Goal: Task Accomplishment & Management: Use online tool/utility

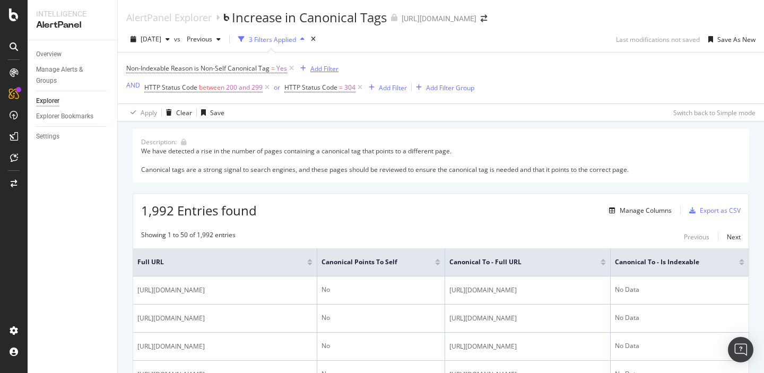
click at [315, 72] on div "Add Filter" at bounding box center [324, 68] width 28 height 9
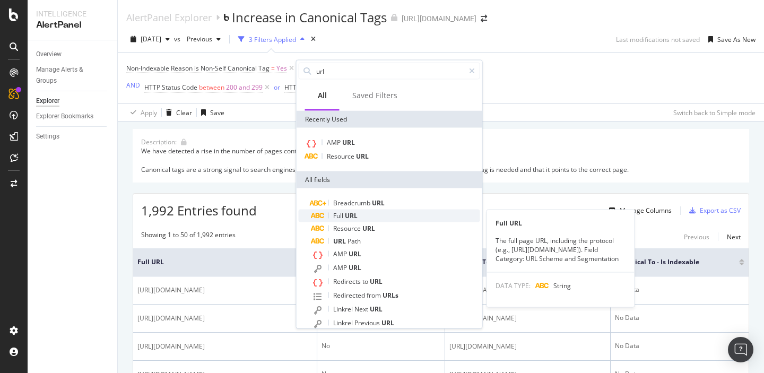
type input "url"
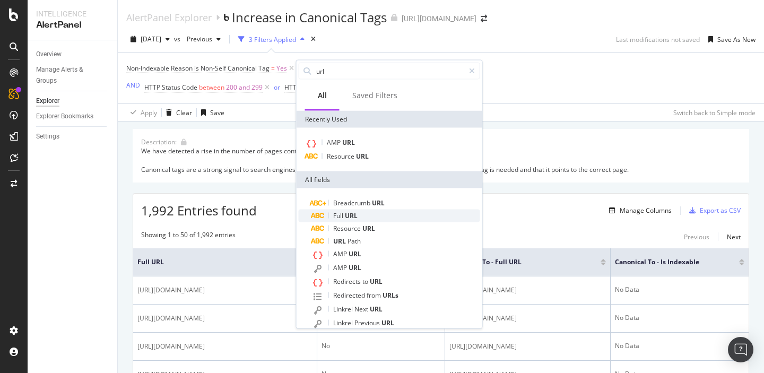
click at [343, 217] on span "Full" at bounding box center [339, 215] width 12 height 9
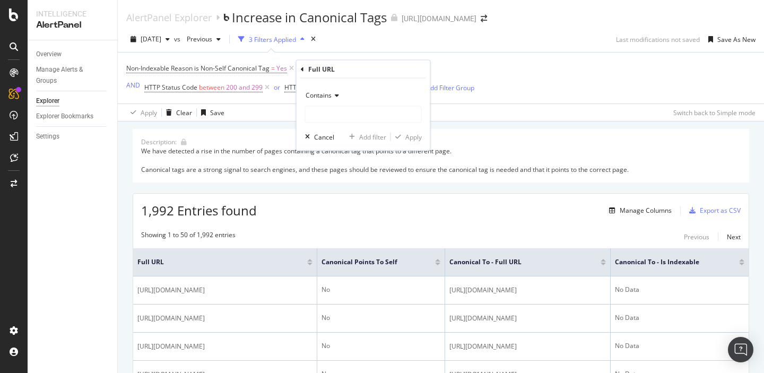
click at [324, 98] on span "Contains" at bounding box center [319, 95] width 26 height 9
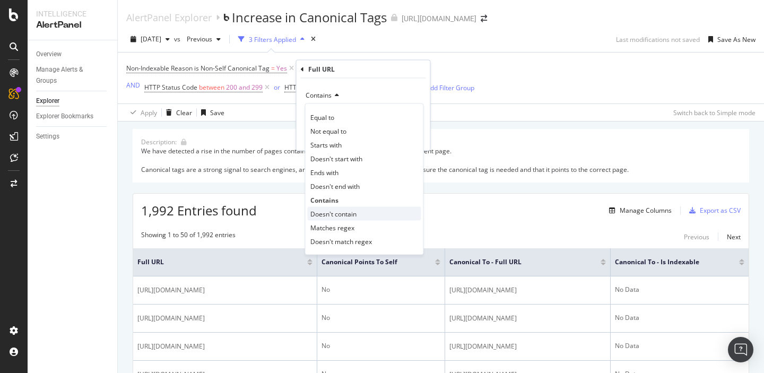
click at [328, 214] on span "Doesn't contain" at bounding box center [333, 213] width 46 height 9
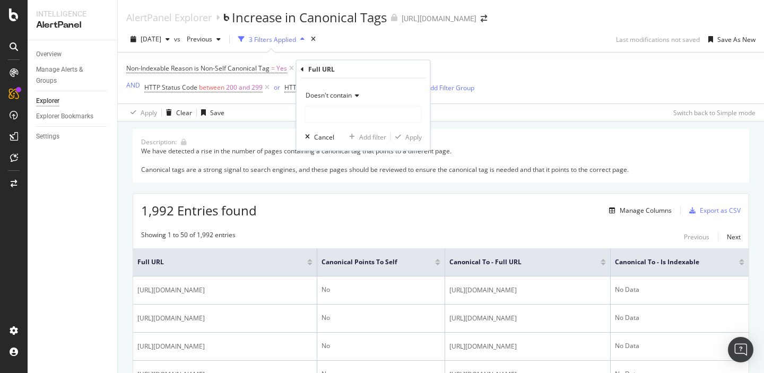
click at [327, 96] on span "Doesn't contain" at bounding box center [329, 95] width 46 height 9
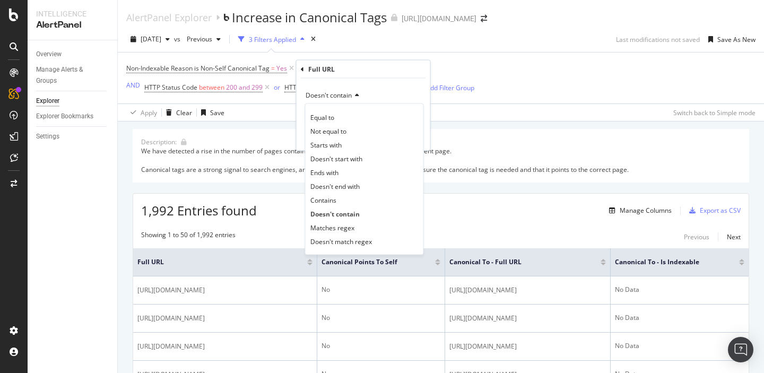
click at [378, 93] on div "Doesn't contain" at bounding box center [363, 95] width 117 height 17
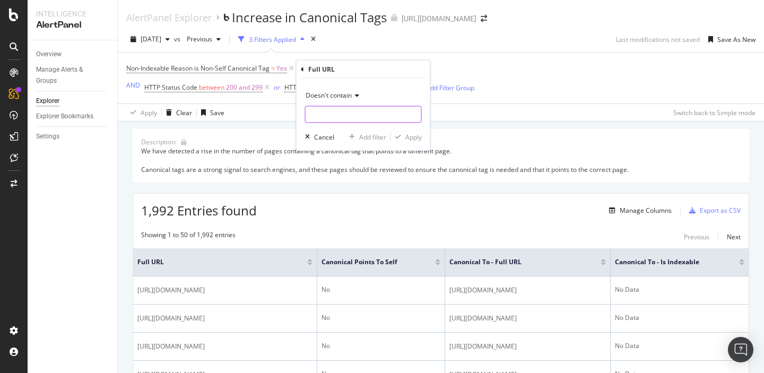
click at [327, 118] on input "text" at bounding box center [364, 114] width 116 height 17
click at [336, 95] on span "Doesn't contain" at bounding box center [329, 95] width 46 height 9
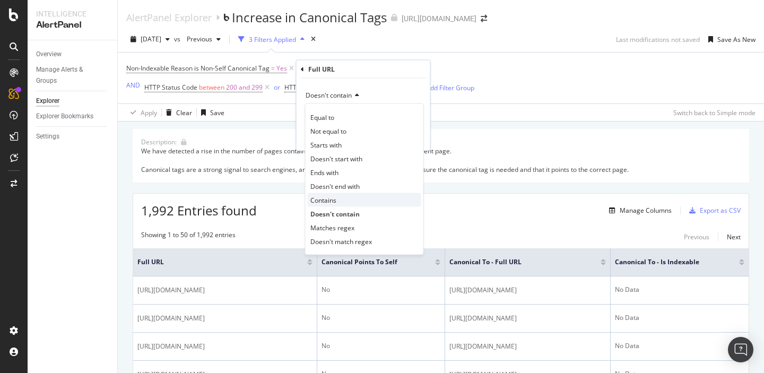
click at [330, 201] on span "Contains" at bounding box center [323, 199] width 26 height 9
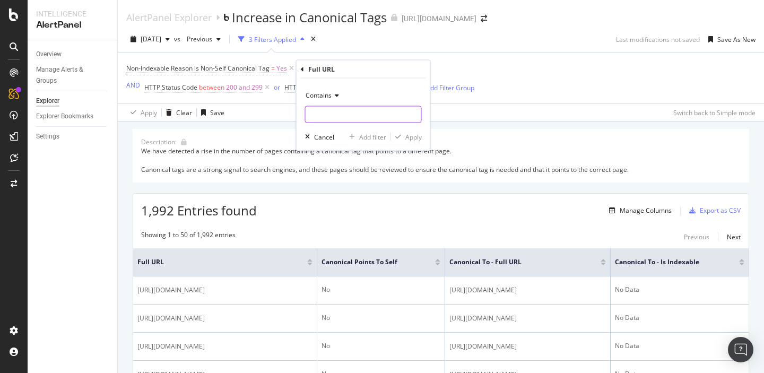
click at [323, 116] on input "text" at bounding box center [364, 114] width 116 height 17
paste input "[URL][DOMAIN_NAME]"
type input "[URL][DOMAIN_NAME]"
click at [410, 134] on div "Apply" at bounding box center [413, 136] width 16 height 9
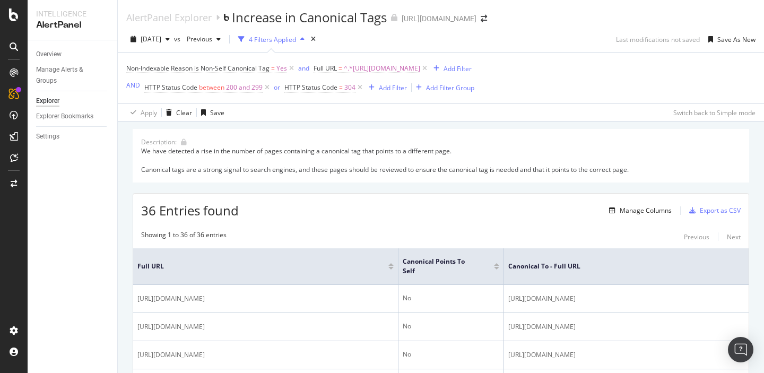
click at [589, 83] on div "Non-Indexable Reason is Non-Self Canonical Tag = Yes and Full URL = ^.*[URL][DO…" at bounding box center [440, 78] width 629 height 51
click at [724, 41] on div "Save As New" at bounding box center [736, 39] width 38 height 9
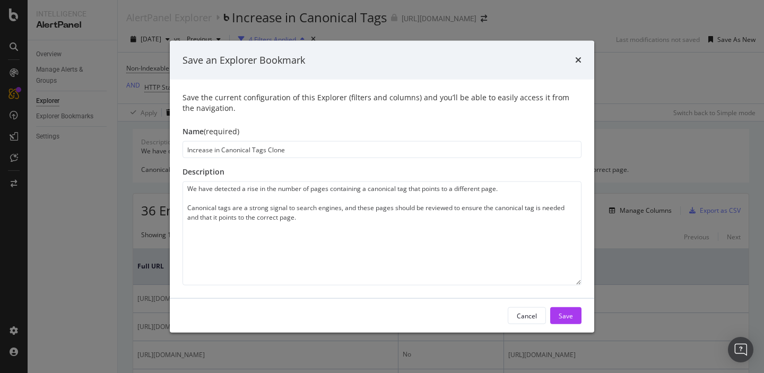
type input "Increase in Canonical Tags Clon"
type textarea "We have detected a rise in the number of pages containing a canonical tag that …"
type input "Increase in Canonical Tags Clo"
type textarea "We have detected a rise in the number of pages containing a canonical tag that …"
type input "Increase in Canonical Tags Cl"
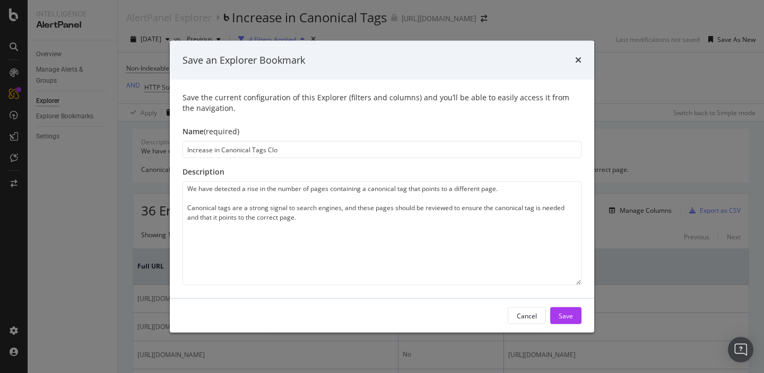
type textarea "We have detected a rise in the number of pages containing a canonical tag that …"
type input "Increase in Canonical Tags C"
type textarea "We have detected a rise in the number of pages containing a canonical tag that …"
type input "Increase in Canonical Tags"
type textarea "We have detected a rise in the number of pages containing a canonical tag that …"
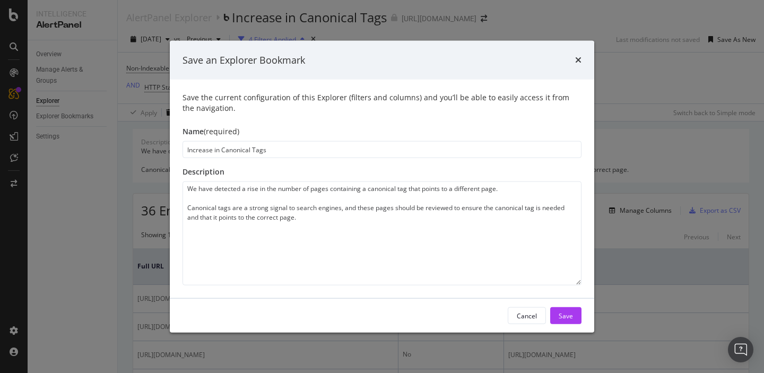
type input "Increase in Canonical Tags"
type textarea "We have detected a rise in the number of pages containing a canonical tag that …"
type input "Increase in oCanonical Tags"
type textarea "We have detected a rise in the number of pages containing a canonical tag that …"
type input "Increase in Canonical Tags"
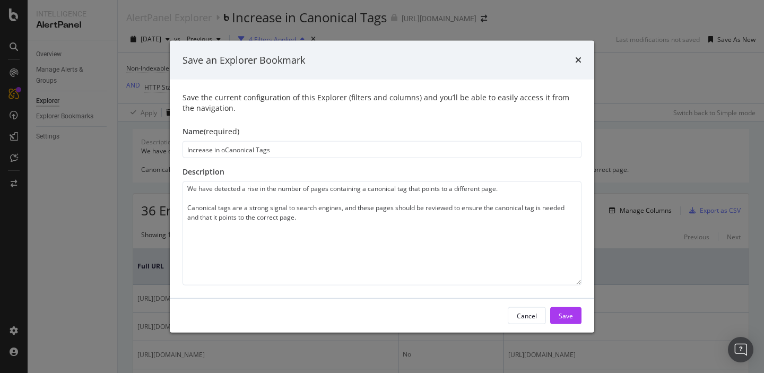
type textarea "We have detected a rise in the number of pages containing a canonical tag that …"
type input "Increase in nCanonical Tags"
type textarea "We have detected a rise in the number of pages containing a canonical tag that …"
type input "Increase in noCanonical Tags"
type textarea "We have detected a rise in the number of pages containing a canonical tag that …"
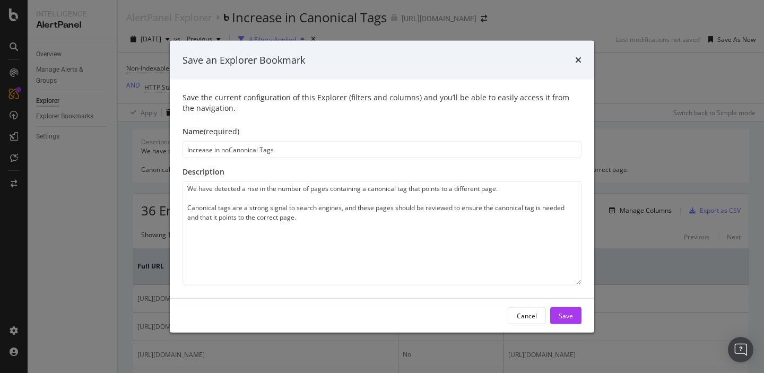
type input "Increase in nonCanonical Tags"
type textarea "We have detected a rise in the number of pages containing a canonical tag that …"
type input "Increase in noCanonical Tags"
type textarea "We have detected a rise in the number of pages containing a canonical tag that …"
type input "Increase in nCanonical Tags"
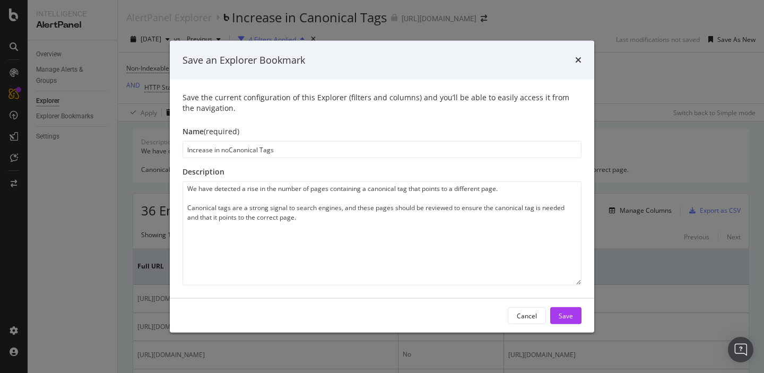
type textarea "We have detected a rise in the number of pages containing a canonical tag that …"
type input "Increase in Canonical Tags"
type textarea "We have detected a rise in the number of pages containing a canonical tag that …"
type input "Increase in NCanonical Tags"
type textarea "We have detected a rise in the number of pages containing a canonical tag that …"
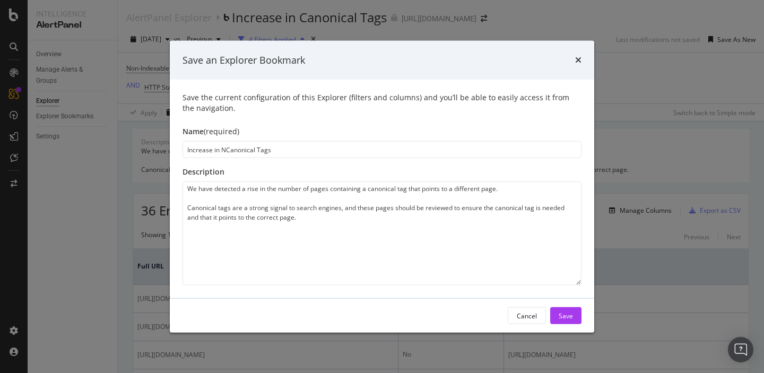
type input "Increase in NoCanonical Tags"
type textarea "We have detected a rise in the number of pages containing a canonical tag that …"
type input "Increase in NonCanonical Tags"
type textarea "We have detected a rise in the number of pages containing a canonical tag that …"
type input "Increase in Non-Canonical Tags"
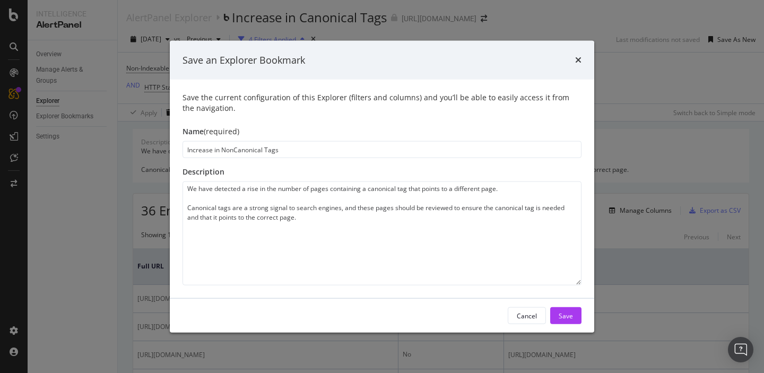
type textarea "We have detected a rise in the number of pages containing a canonical tag that …"
click at [220, 150] on input "Increase in Non-Canonical Tags" at bounding box center [382, 149] width 399 height 17
type input "Increase in Non-Canonical Tags"
type textarea "We have detected a rise in the number of pages containing a canonical tag that …"
type input "Increase in S Non-Canonical Tags"
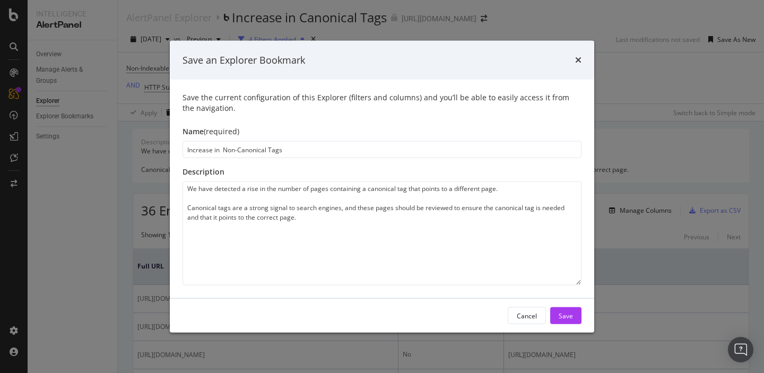
type textarea "We have detected a rise in the number of pages containing a canonical tag that …"
type input "Increase in Sp Non-Canonical Tags"
type textarea "We have detected a rise in the number of pages containing a canonical tag that …"
type input "Increase in Spr Non-Canonical Tags"
type textarea "We have detected a rise in the number of pages containing a canonical tag that …"
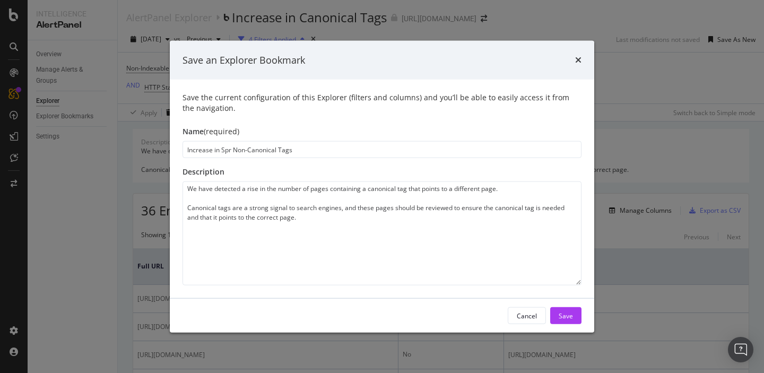
type input "Increase in Spro Non-Canonical Tags"
type textarea "We have detected a rise in the number of pages containing a canonical tag that …"
type input "Increase in Sprou Non-Canonical Tags"
type textarea "We have detected a rise in the number of pages containing a canonical tag that …"
type input "Increase in Sprout Non-Canonical Tags"
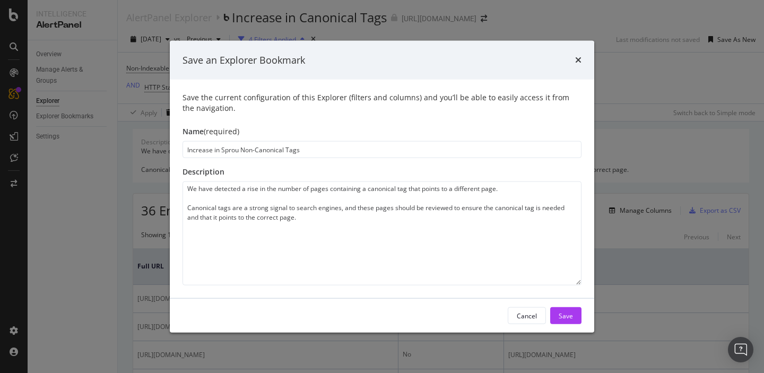
type textarea "We have detected a rise in the number of pages containing a canonical tag that …"
type input "Increase in Sprouts Non-Canonical Tags"
type textarea "We have detected a rise in the number of pages containing a canonical tag that …"
type input "Increase in Sproutso Non-Canonical Tags"
type textarea "We have detected a rise in the number of pages containing a canonical tag that …"
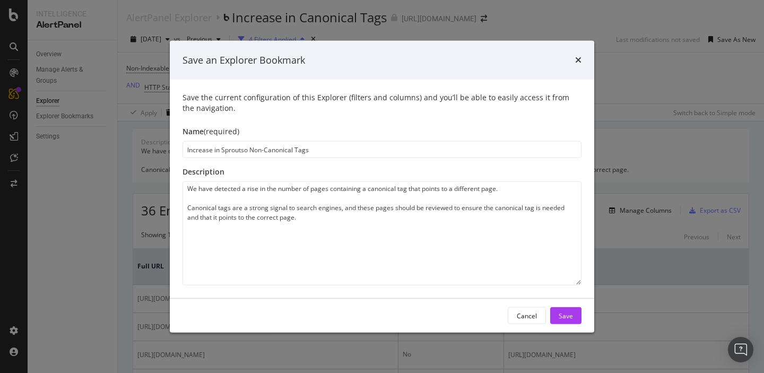
type input "Increase in Sproutsoc Non-Canonical Tags"
type textarea "We have detected a rise in the number of pages containing a canonical tag that …"
type input "Increase in Sproutsoci Non-Canonical Tags"
type textarea "We have detected a rise in the number of pages containing a canonical tag that …"
type input "Increase in Sproutsocia Non-Canonical Tags"
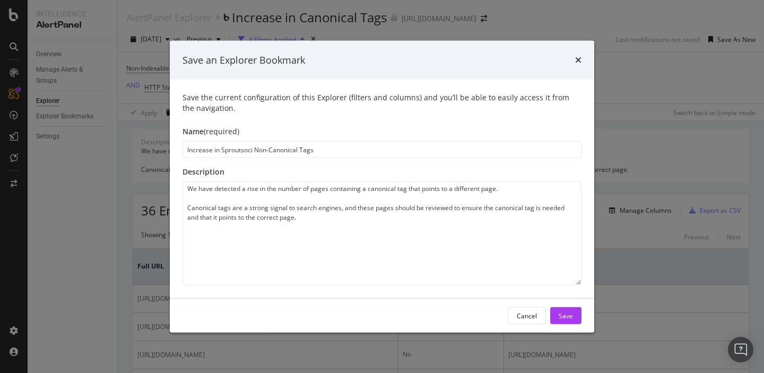
type textarea "We have detected a rise in the number of pages containing a canonical tag that …"
type input "Increase in Sproutsocial Non-Canonical Tags"
type textarea "We have detected a rise in the number of pages containing a canonical tag that …"
type input "Increase in Sproutsocial. Non-Canonical Tags"
type textarea "We have detected a rise in the number of pages containing a canonical tag that …"
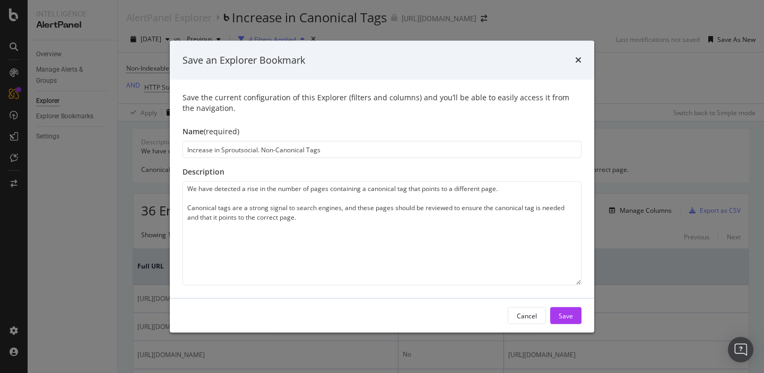
type input "Increase in Sproutsocial.c Non-Canonical Tags"
type textarea "We have detected a rise in the number of pages containing a canonical tag that …"
type input "Increase in [DOMAIN_NAME] Non-Canonical Tags"
type textarea "We have detected a rise in the number of pages containing a canonical tag that …"
type input "Increase in [DOMAIN_NAME] Non-Canonical Tags"
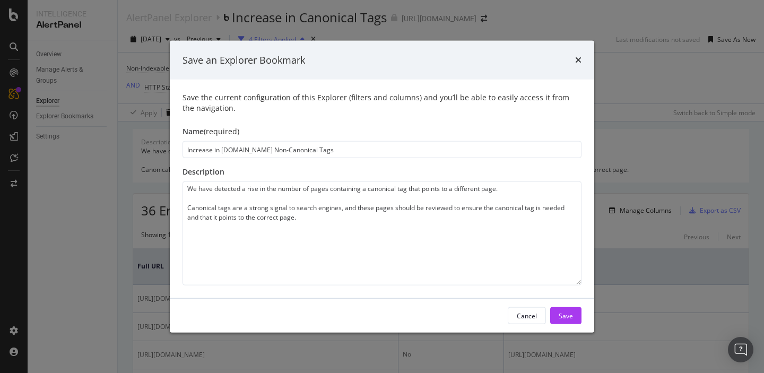
type textarea "We have detected a rise in the number of pages containing a canonical tag that …"
click at [223, 149] on input "Increase in [DOMAIN_NAME] Non-Canonical Tags" at bounding box center [382, 149] width 399 height 17
type input "Increase in [DOMAIN_NAME] Non-Canonical Tags"
type textarea "We have detected a rise in the number of pages containing a canonical tag that …"
type input "Increase in [DOMAIN_NAME] Non-Canonical Tags"
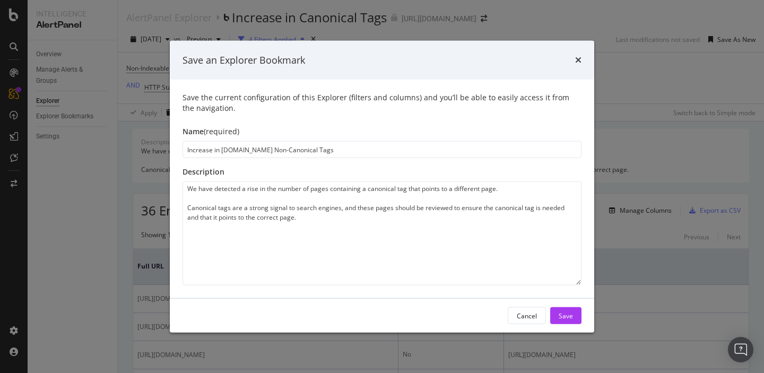
type textarea "We have detected a rise in the number of pages containing a canonical tag that …"
type input "Increase in [DOMAIN_NAME] Non-Canonical Tags"
type textarea "We have detected a rise in the number of pages containing a canonical tag that …"
type input "Increase in [DOMAIN_NAME] Non-Canonical Tags"
type textarea "We have detected a rise in the number of pages containing a canonical tag that …"
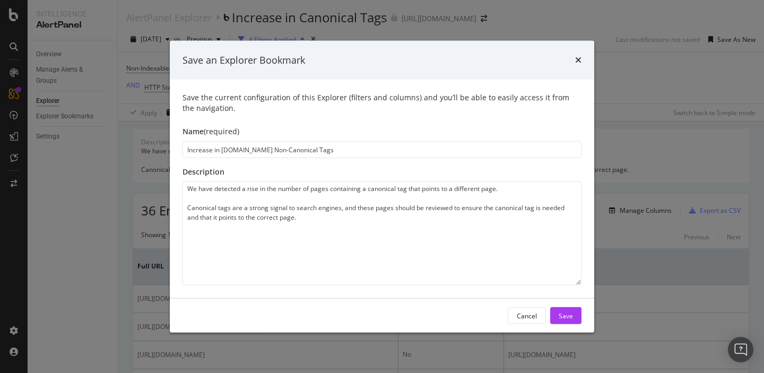
type input "Increase in [DOMAIN_NAME] Non-Canonical Tags"
type textarea "We have detected a rise in the number of pages containing a canonical tag that …"
type input "Increase in [DOMAIN_NAME] Non-Canonical Tags"
type textarea "We have detected a rise in the number of pages containing a canonical tag that …"
type input "Increase in [DOMAIN_NAME] Non-Canonical Tags"
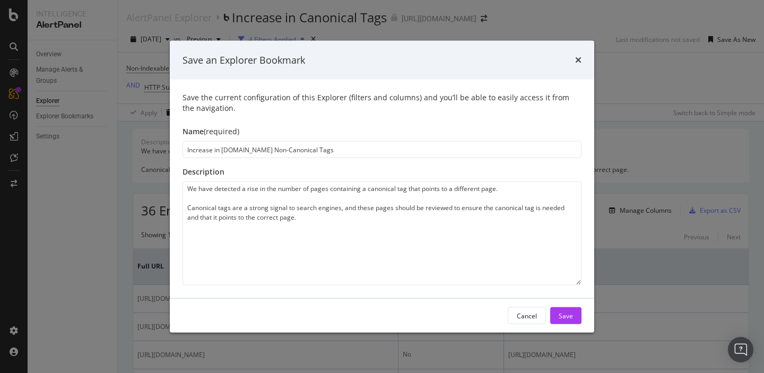
type textarea "We have detected a rise in the number of pages containing a canonical tag that …"
type input "Increase in [DOMAIN_NAME] Non-Canonical Tags"
type textarea "We have detected a rise in the number of pages containing a canonical tag that …"
drag, startPoint x: 272, startPoint y: 149, endPoint x: 222, endPoint y: 151, distance: 49.9
click at [222, 151] on input "Increase in [DOMAIN_NAME] Non-Canonical Tags" at bounding box center [382, 149] width 399 height 17
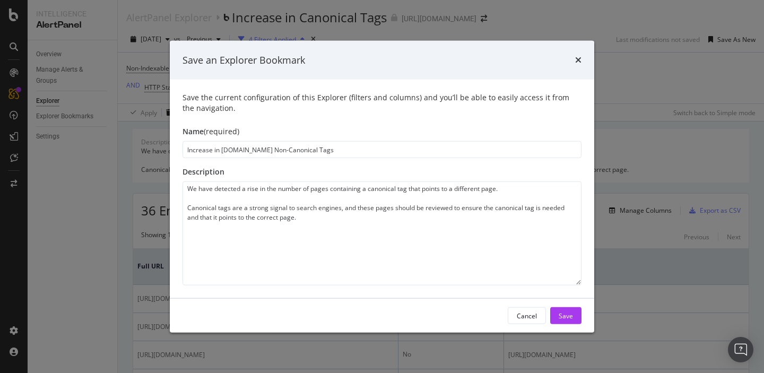
type input "Increase in m Non-Canonical Tags"
type textarea "We have detected a rise in the number of pages containing a canonical tag that …"
type input "Increase in ma Non-Canonical Tags"
type textarea "We have detected a rise in the number of pages containing a canonical tag that …"
type input "Increase in mai Non-Canonical Tags"
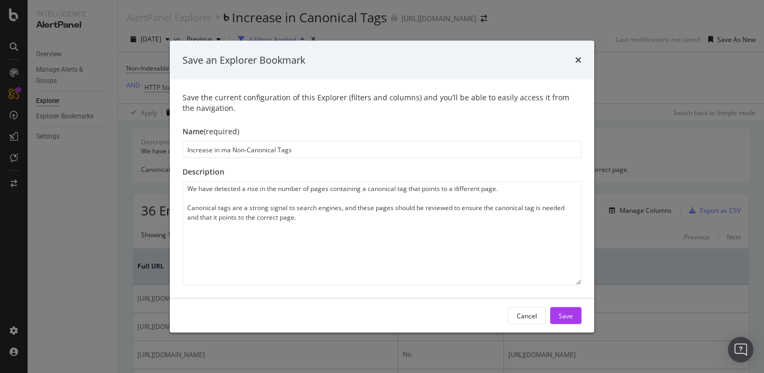
type textarea "We have detected a rise in the number of pages containing a canonical tag that …"
type input "Increase in main Non-Canonical Tags"
type textarea "We have detected a rise in the number of pages containing a canonical tag that …"
type input "Increase in main Non-Canonical Tags"
type textarea "We have detected a rise in the number of pages containing a canonical tag that …"
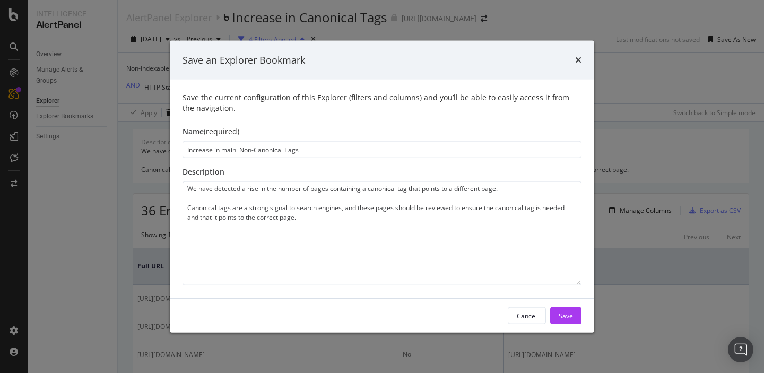
type input "Increase in main d Non-Canonical Tags"
type textarea "We have detected a rise in the number of pages containing a canonical tag that …"
type input "Increase in main do Non-Canonical Tags"
type textarea "We have detected a rise in the number of pages containing a canonical tag that …"
type input "Increase in main dom Non-Canonical Tags"
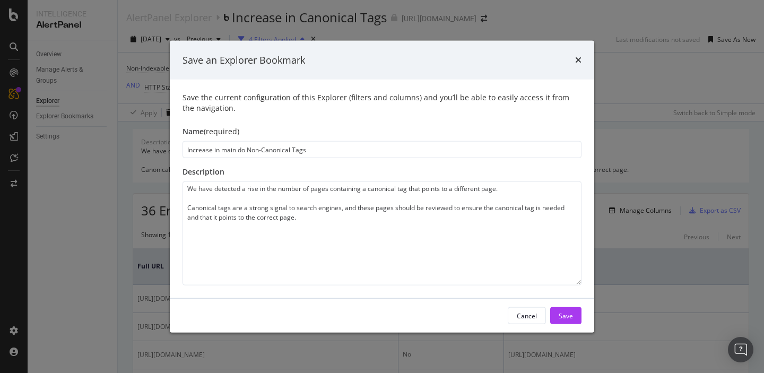
type textarea "We have detected a rise in the number of pages containing a canonical tag that …"
type input "Increase in main doma Non-Canonical Tags"
type textarea "We have detected a rise in the number of pages containing a canonical tag that …"
type input "Increase in main domai Non-Canonical Tags"
type textarea "We have detected a rise in the number of pages containing a canonical tag that …"
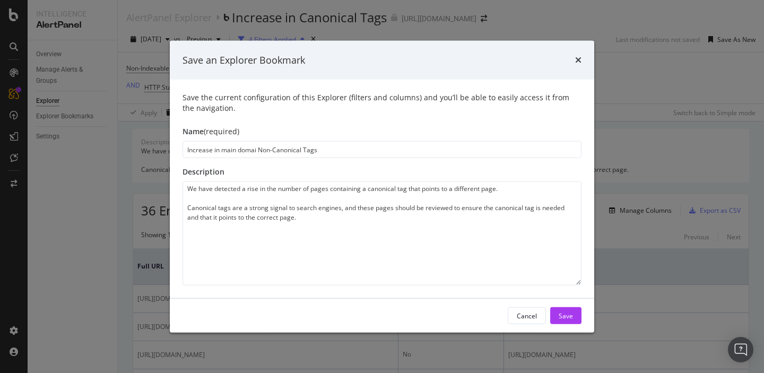
type input "Increase in main domain Non-Canonical Tags"
type textarea "We have detected a rise in the number of pages containing a canonical tag that …"
type input "Increase in main domain Non-Canonical Tags"
click at [570, 319] on div "Save" at bounding box center [566, 315] width 14 height 9
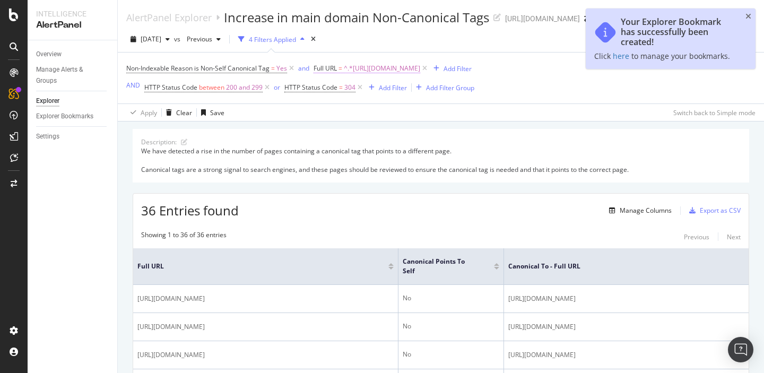
click at [359, 67] on span "^.*[URL][DOMAIN_NAME]" at bounding box center [382, 68] width 76 height 15
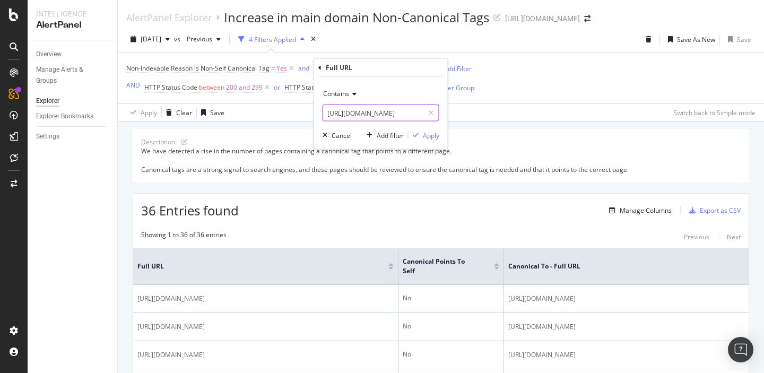
click at [348, 113] on input "[URL][DOMAIN_NAME]" at bounding box center [373, 113] width 100 height 17
type input "[DOMAIN_NAME][URL]"
click at [418, 136] on icon "button" at bounding box center [416, 135] width 6 height 6
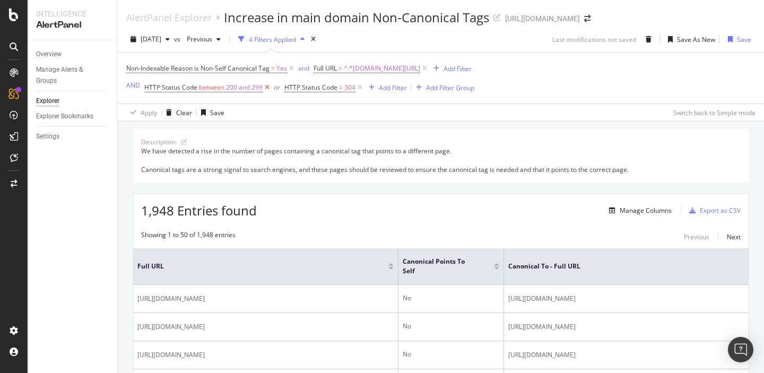
click at [266, 88] on icon at bounding box center [267, 87] width 9 height 11
